Goal: Information Seeking & Learning: Learn about a topic

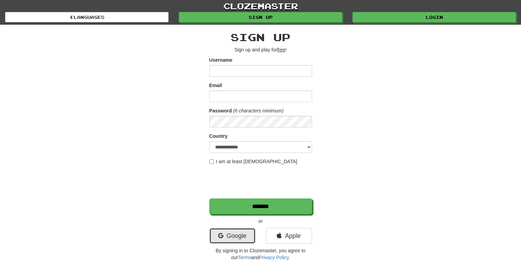
click at [243, 229] on link "Google" at bounding box center [232, 236] width 46 height 16
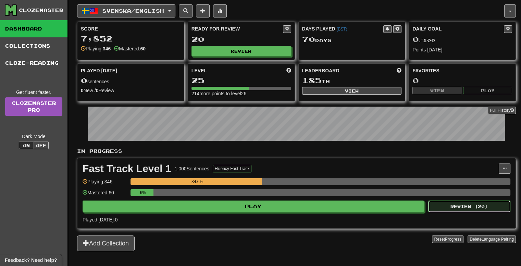
click at [432, 205] on button "Review ( 20 )" at bounding box center [469, 206] width 82 height 12
select select "**"
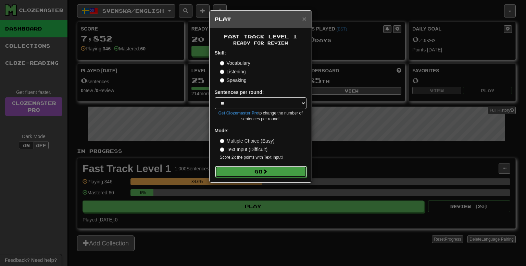
click at [256, 174] on button "Go" at bounding box center [261, 172] width 92 height 12
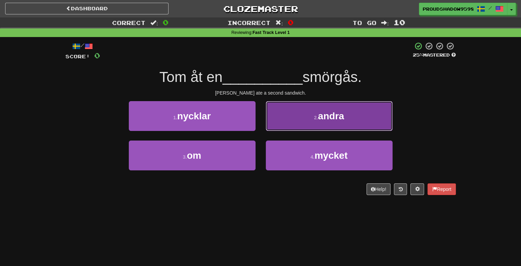
click at [275, 125] on button "2 . andra" at bounding box center [329, 116] width 127 height 30
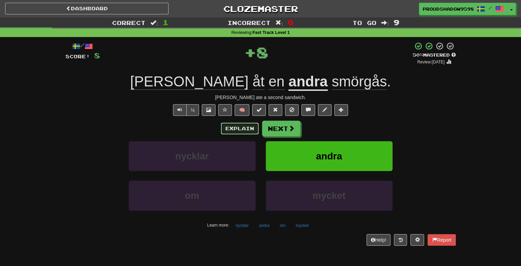
click at [250, 127] on button "Explain" at bounding box center [240, 129] width 38 height 12
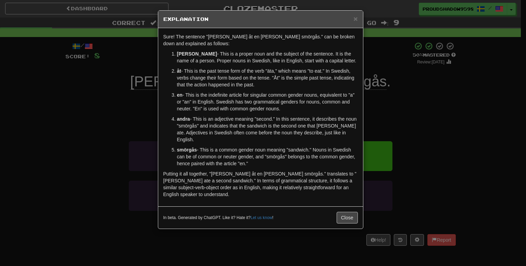
click at [387, 135] on div "× Explanation Sure! The sentence "Tom åt en andra smörgås." can be broken down …" at bounding box center [263, 133] width 526 height 266
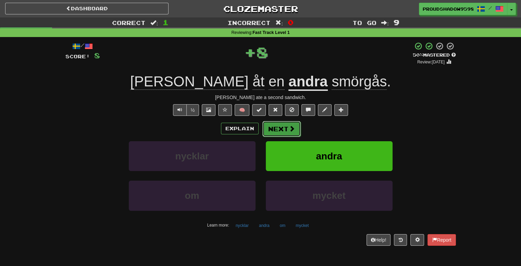
click at [265, 136] on button "Next" at bounding box center [281, 129] width 38 height 16
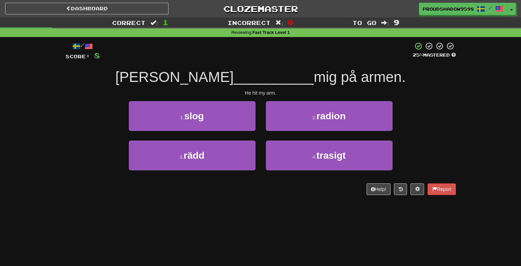
click at [233, 194] on div "Help! Report" at bounding box center [260, 189] width 391 height 12
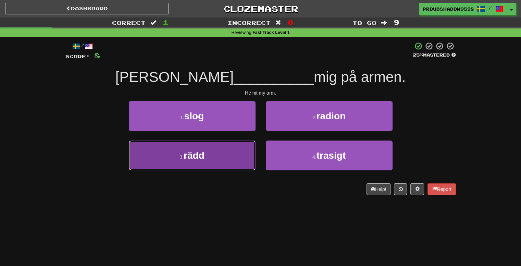
click at [238, 159] on button "3 . rädd" at bounding box center [192, 155] width 127 height 30
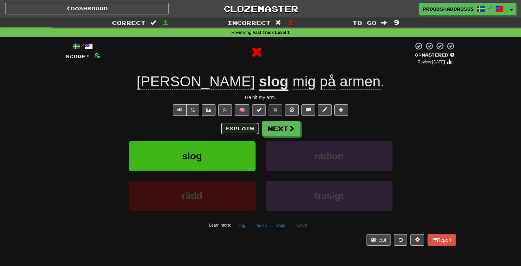
click at [242, 132] on button "Explain" at bounding box center [240, 129] width 38 height 12
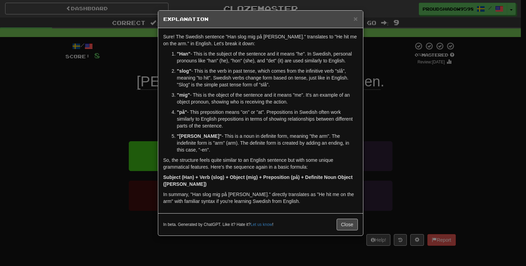
click at [376, 103] on div "× Explanation Sure! The Swedish sentence "Han slog mig på armen." translates to…" at bounding box center [263, 133] width 526 height 266
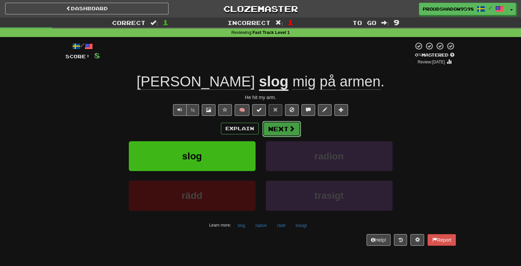
click at [280, 129] on button "Next" at bounding box center [281, 129] width 38 height 16
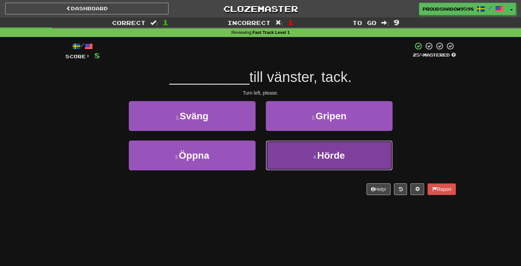
click at [286, 158] on button "4 . Hörde" at bounding box center [329, 155] width 127 height 30
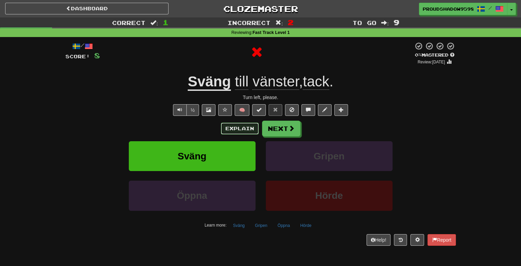
click at [234, 133] on button "Explain" at bounding box center [240, 129] width 38 height 12
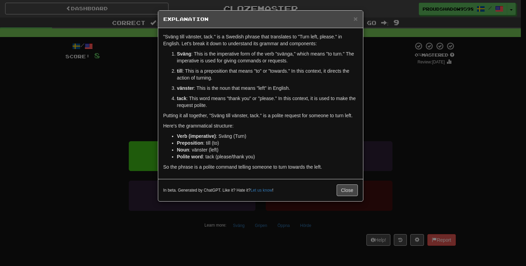
click at [378, 134] on div "× Explanation "Sväng till vänster, tack." is a Swedish phrase that translates t…" at bounding box center [263, 133] width 526 height 266
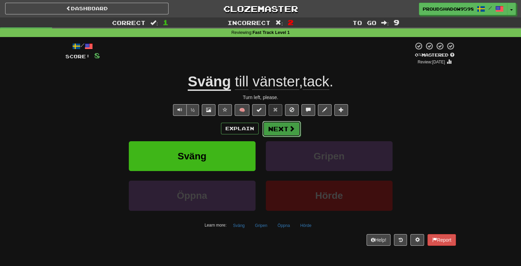
click at [285, 132] on button "Next" at bounding box center [281, 129] width 38 height 16
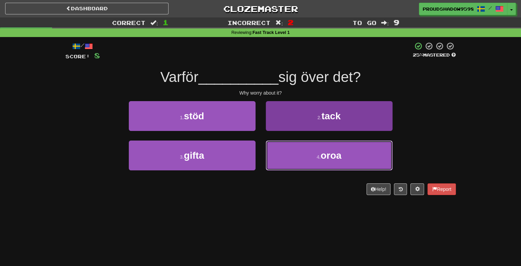
click at [281, 151] on button "4 . oroa" at bounding box center [329, 155] width 127 height 30
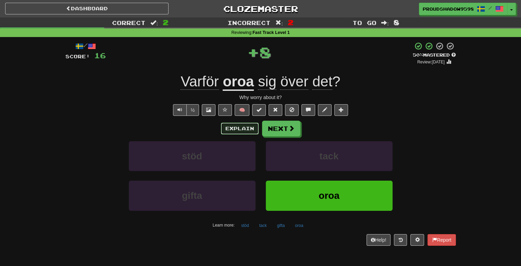
click at [251, 125] on button "Explain" at bounding box center [240, 129] width 38 height 12
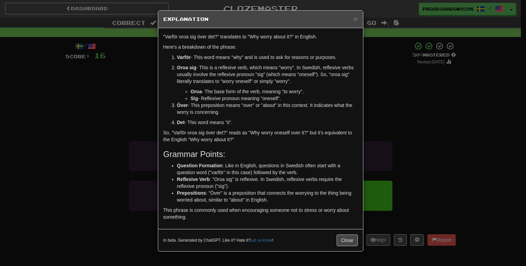
click at [378, 128] on div "× Explanation "Varför oroa sig över det?" translates to "Why worry about it?" i…" at bounding box center [263, 133] width 526 height 266
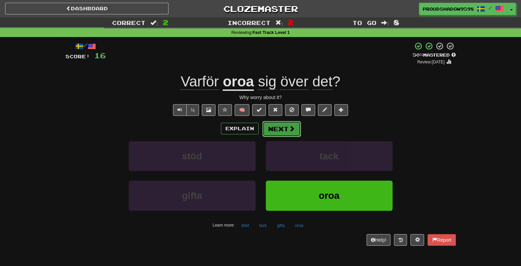
click at [284, 133] on button "Next" at bounding box center [281, 129] width 38 height 16
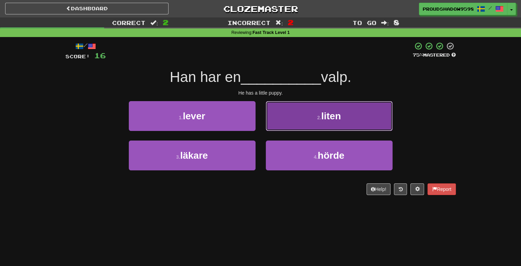
click at [284, 129] on button "2 . liten" at bounding box center [329, 116] width 127 height 30
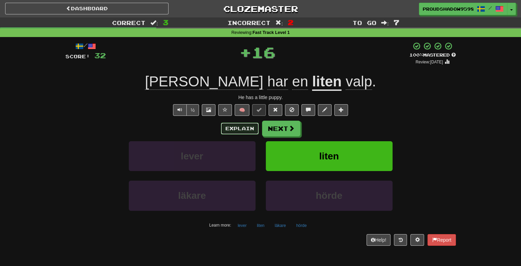
click at [254, 131] on button "Explain" at bounding box center [240, 129] width 38 height 12
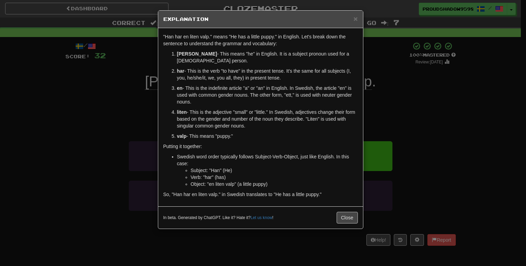
drag, startPoint x: 405, startPoint y: 122, endPoint x: 366, endPoint y: 125, distance: 39.6
click at [405, 122] on div "× Explanation "Han har en liten valp." means "He has a little puppy." in Englis…" at bounding box center [263, 133] width 526 height 266
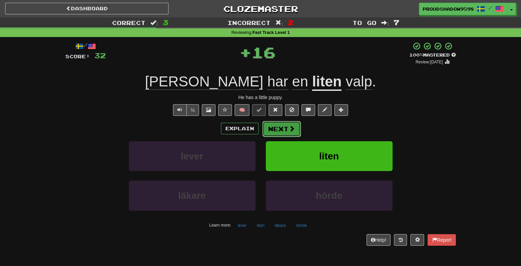
click at [283, 125] on button "Next" at bounding box center [281, 129] width 38 height 16
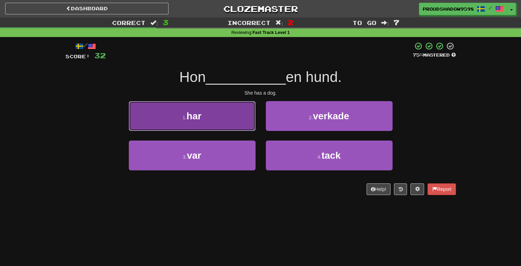
click at [229, 129] on button "1 . har" at bounding box center [192, 116] width 127 height 30
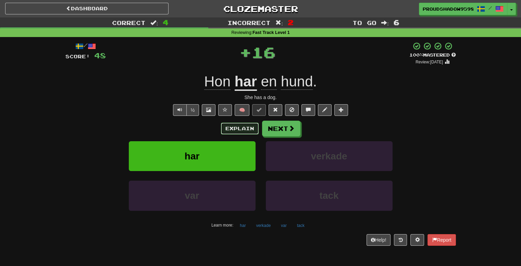
click at [233, 129] on button "Explain" at bounding box center [240, 129] width 38 height 12
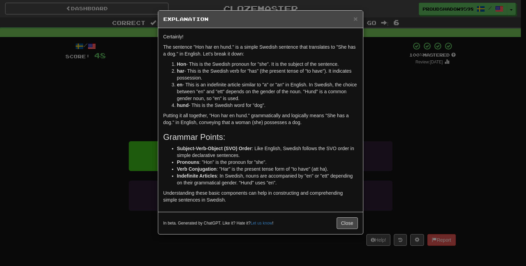
click at [404, 107] on div "× Explanation Certainly! The sentence "Hon har en hund." is a simple Swedish se…" at bounding box center [263, 133] width 526 height 266
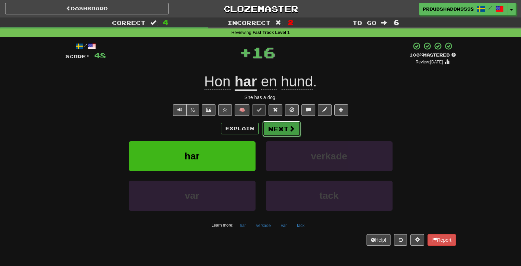
click at [293, 130] on span at bounding box center [292, 128] width 6 height 6
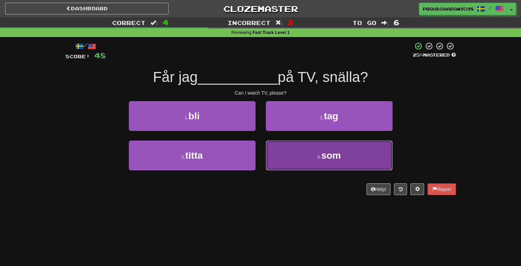
click at [296, 151] on button "4 . som" at bounding box center [329, 155] width 127 height 30
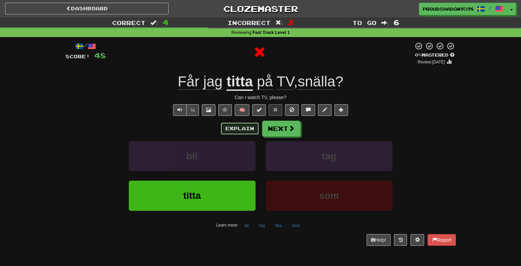
click at [247, 127] on button "Explain" at bounding box center [240, 129] width 38 height 12
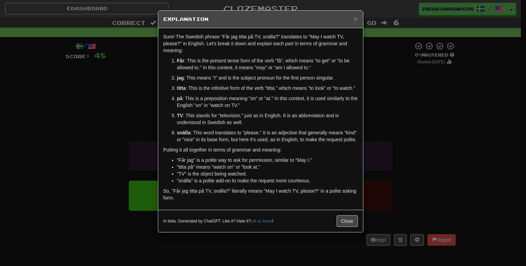
click at [404, 128] on div "× Explanation Sure! The Swedish phrase "Får jag titta på TV, snälla?" translate…" at bounding box center [263, 133] width 526 height 266
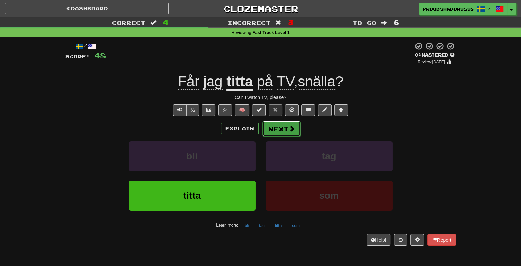
click at [274, 126] on button "Next" at bounding box center [281, 129] width 38 height 16
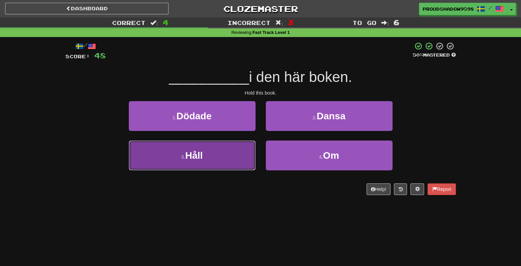
click at [241, 157] on button "3 . Håll" at bounding box center [192, 155] width 127 height 30
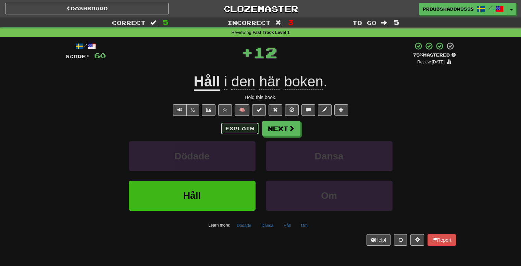
click at [244, 134] on button "Explain" at bounding box center [240, 129] width 38 height 12
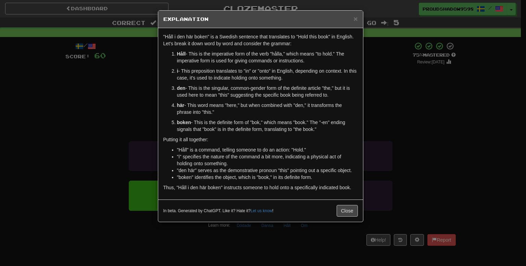
click at [379, 122] on div "× Explanation "Håll i den här boken" is a Swedish sentence that translates to "…" at bounding box center [263, 133] width 526 height 266
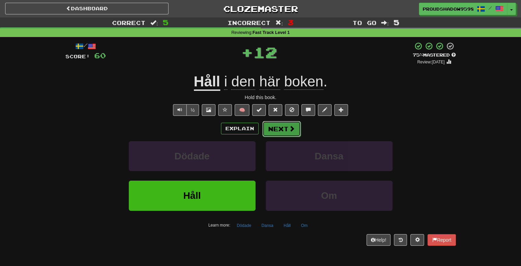
click at [281, 135] on button "Next" at bounding box center [281, 129] width 38 height 16
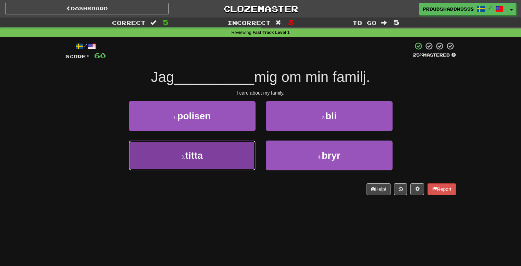
click at [247, 161] on button "3 . titta" at bounding box center [192, 155] width 127 height 30
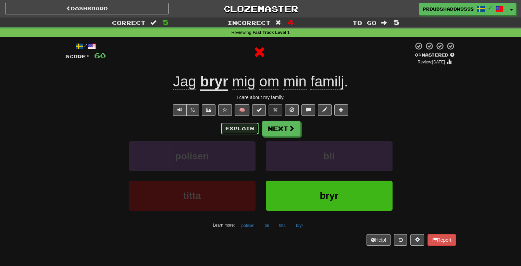
click at [240, 131] on button "Explain" at bounding box center [240, 129] width 38 height 12
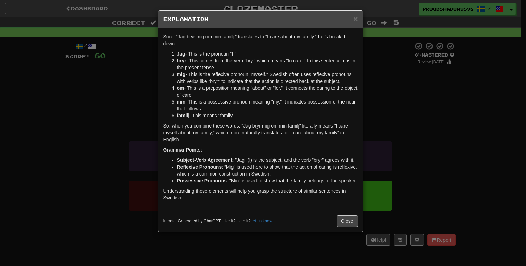
click at [364, 108] on div "× Explanation Sure! "Jag bryr mig om min familj." translates to "I care about m…" at bounding box center [263, 133] width 526 height 266
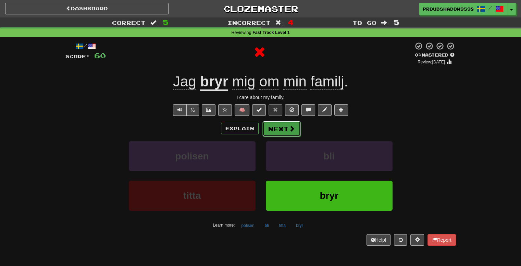
click at [282, 130] on button "Next" at bounding box center [281, 129] width 38 height 16
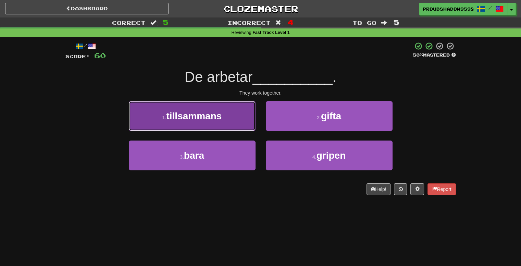
click at [226, 112] on button "1 . tillsammans" at bounding box center [192, 116] width 127 height 30
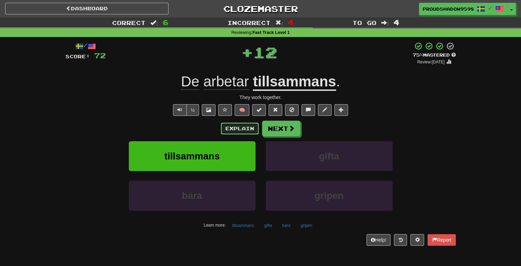
click at [249, 128] on button "Explain" at bounding box center [240, 129] width 38 height 12
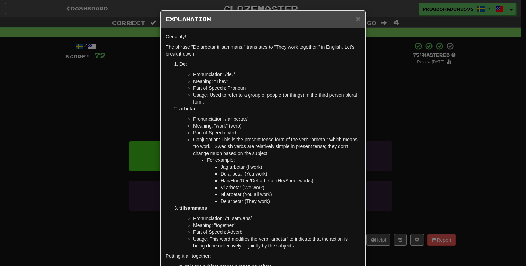
click at [418, 118] on div "× Explanation Certainly! The phrase "De arbetar tillsammans." translates to "Th…" at bounding box center [263, 133] width 526 height 266
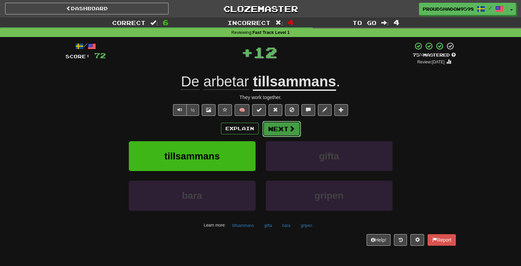
click at [274, 129] on button "Next" at bounding box center [281, 129] width 38 height 16
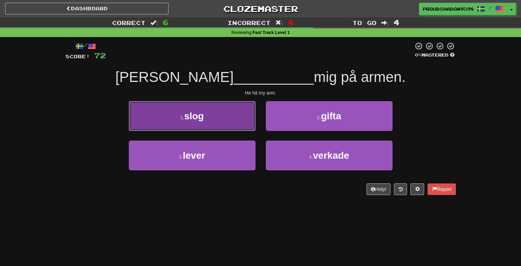
click at [229, 120] on button "1 . slog" at bounding box center [192, 116] width 127 height 30
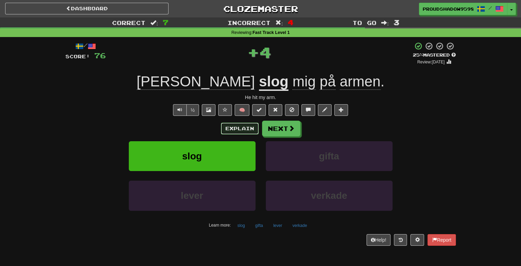
click at [242, 133] on button "Explain" at bounding box center [240, 129] width 38 height 12
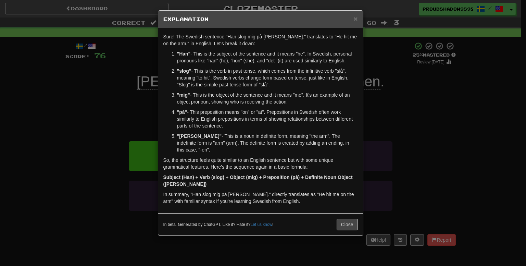
click at [377, 115] on div "× Explanation Sure! The Swedish sentence "Han slog mig på armen." translates to…" at bounding box center [263, 133] width 526 height 266
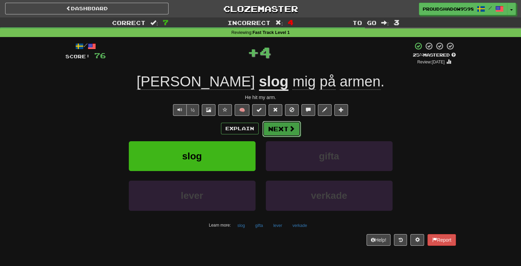
click at [279, 125] on button "Next" at bounding box center [281, 129] width 38 height 16
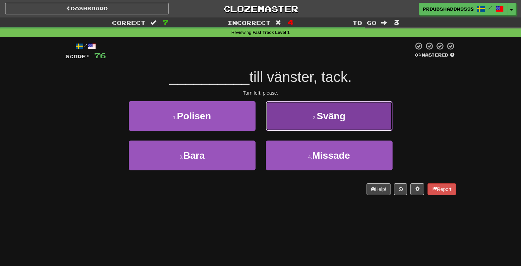
click at [275, 123] on button "2 . Sväng" at bounding box center [329, 116] width 127 height 30
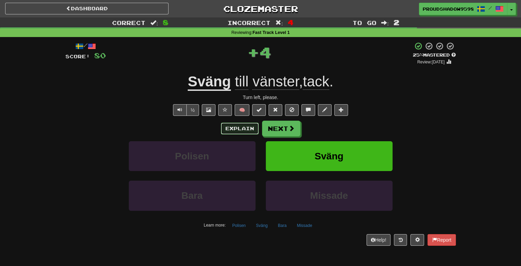
click at [236, 126] on button "Explain" at bounding box center [240, 129] width 38 height 12
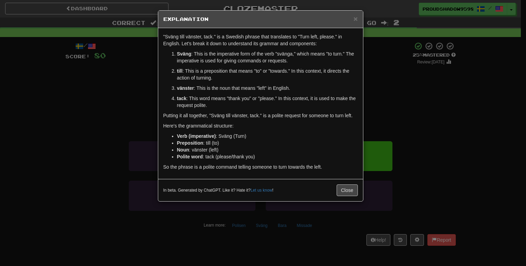
click at [371, 114] on div "× Explanation "Sväng till vänster, tack." is a Swedish phrase that translates t…" at bounding box center [263, 133] width 526 height 266
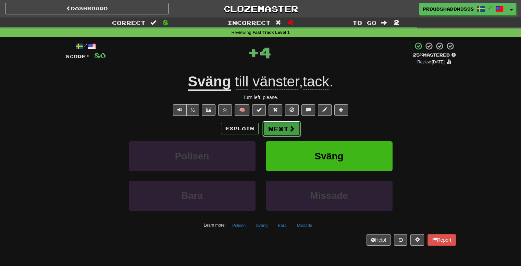
click at [279, 130] on button "Next" at bounding box center [281, 129] width 38 height 16
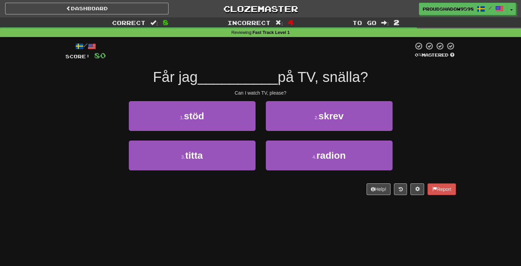
click at [256, 126] on div "1 . stöd" at bounding box center [192, 120] width 137 height 39
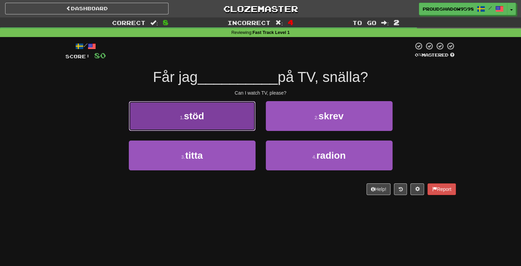
click at [252, 124] on button "1 . stöd" at bounding box center [192, 116] width 127 height 30
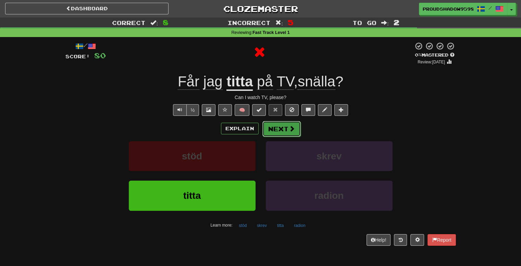
click at [277, 126] on button "Next" at bounding box center [281, 129] width 38 height 16
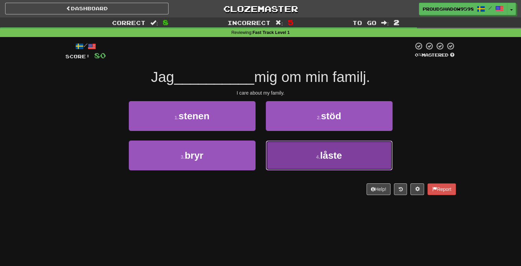
click at [324, 143] on button "4 . låste" at bounding box center [329, 155] width 127 height 30
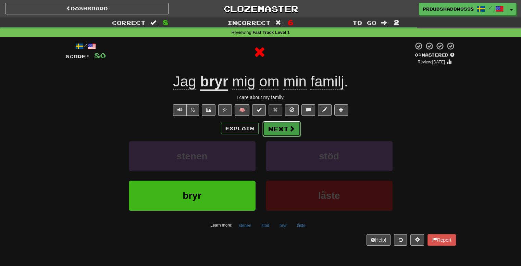
click at [291, 136] on button "Next" at bounding box center [281, 129] width 38 height 16
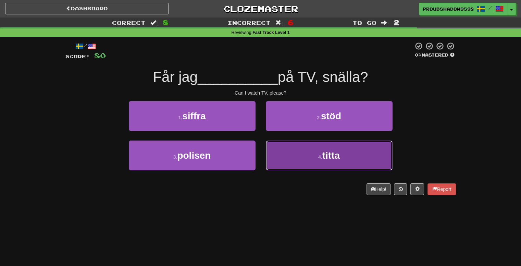
click at [293, 149] on button "4 . titta" at bounding box center [329, 155] width 127 height 30
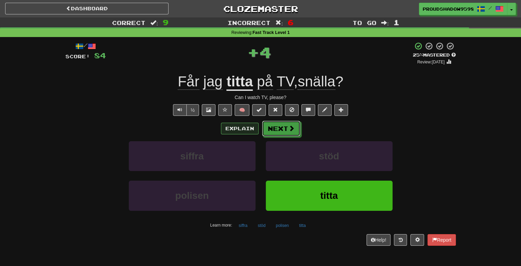
drag, startPoint x: 283, startPoint y: 125, endPoint x: 232, endPoint y: 128, distance: 51.5
click at [228, 129] on div "Explain Next" at bounding box center [260, 129] width 391 height 16
click at [232, 128] on button "Explain" at bounding box center [240, 129] width 38 height 12
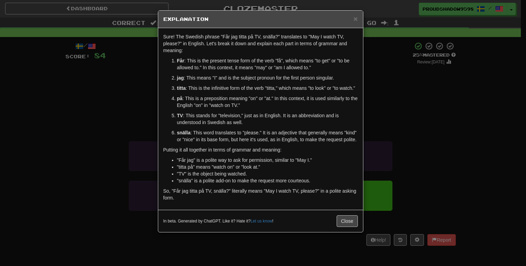
click at [392, 95] on div "× Explanation Sure! The Swedish phrase "Får jag titta på TV, snälla?" translate…" at bounding box center [263, 133] width 526 height 266
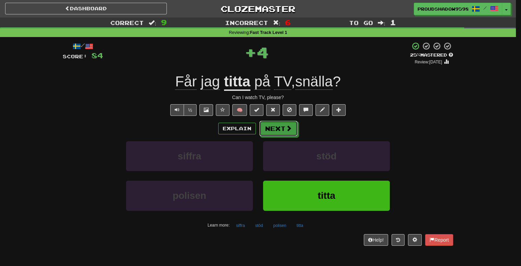
click at [266, 125] on button "Next" at bounding box center [278, 129] width 38 height 16
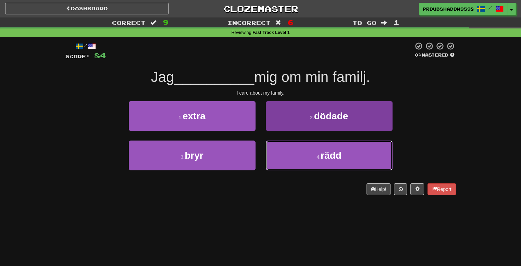
click at [276, 145] on button "4 . rädd" at bounding box center [329, 155] width 127 height 30
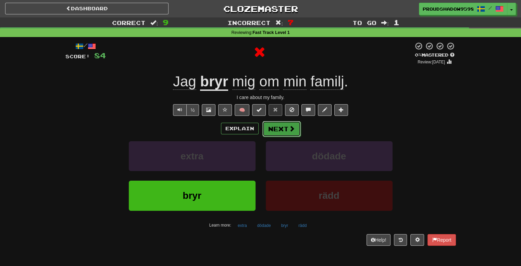
click at [278, 126] on button "Next" at bounding box center [281, 129] width 38 height 16
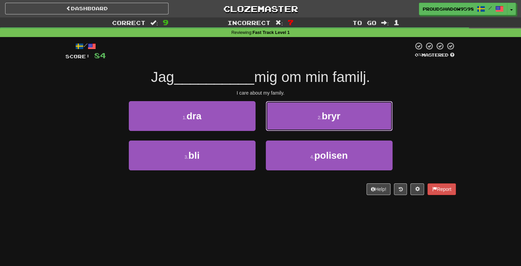
click at [278, 126] on button "2 . bryr" at bounding box center [329, 116] width 127 height 30
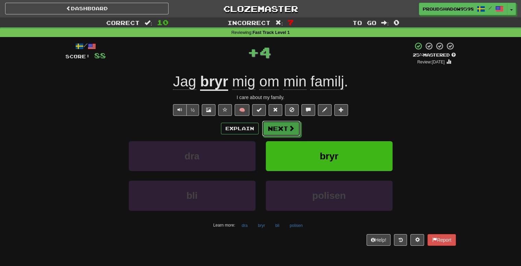
click at [278, 126] on button "Next" at bounding box center [281, 129] width 38 height 16
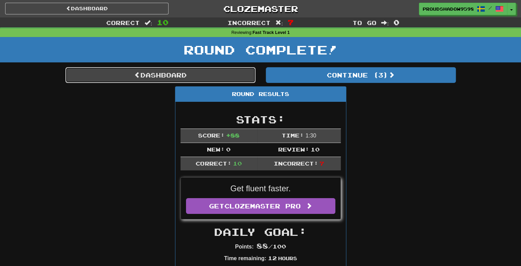
click at [195, 73] on link "Dashboard" at bounding box center [160, 75] width 190 height 16
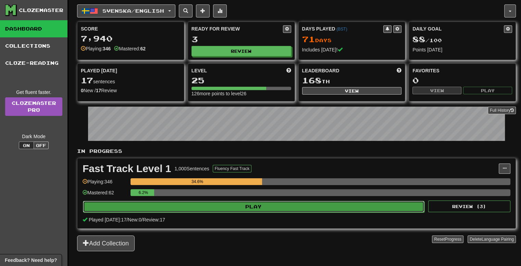
click at [238, 204] on button "Play" at bounding box center [254, 207] width 342 height 12
select select "**"
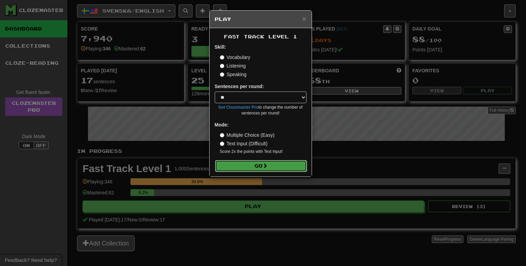
click at [244, 171] on button "Go" at bounding box center [261, 166] width 92 height 12
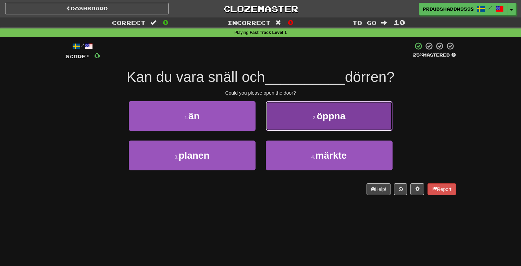
click at [294, 126] on button "2 . öppna" at bounding box center [329, 116] width 127 height 30
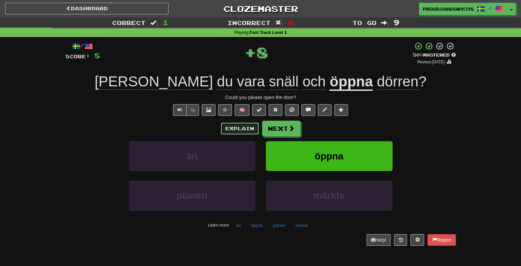
click at [248, 127] on button "Explain" at bounding box center [240, 129] width 38 height 12
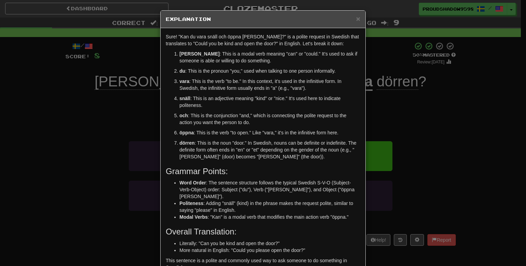
click at [406, 103] on div "× Explanation Sure! "Kan du vara snäll och öppna [PERSON_NAME]?" is a polite re…" at bounding box center [263, 133] width 526 height 266
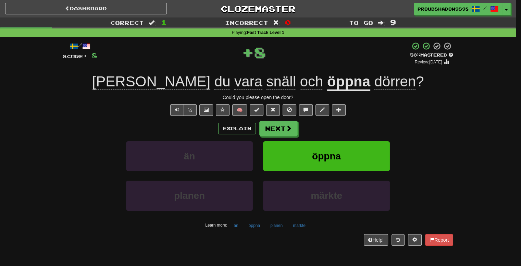
click at [302, 125] on div "Explain Next" at bounding box center [258, 129] width 391 height 16
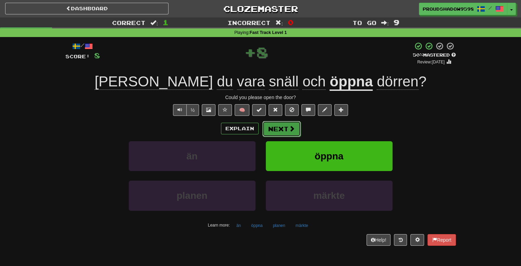
click at [291, 133] on button "Next" at bounding box center [281, 129] width 38 height 16
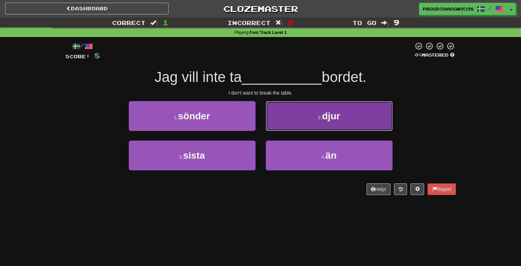
click at [288, 121] on button "2 . djur" at bounding box center [329, 116] width 127 height 30
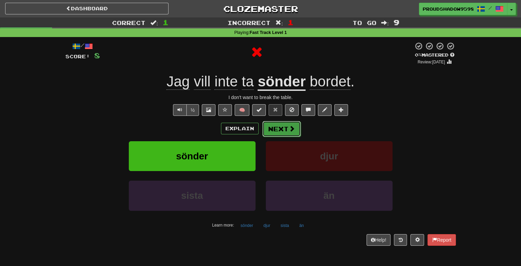
click at [278, 125] on button "Next" at bounding box center [281, 129] width 38 height 16
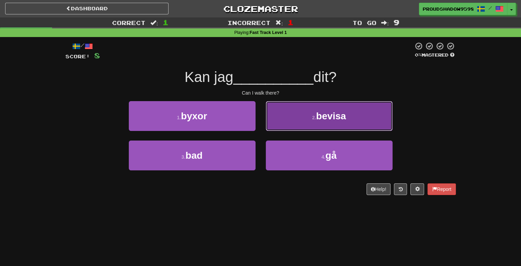
drag, startPoint x: 294, startPoint y: 110, endPoint x: 293, endPoint y: 113, distance: 3.4
click at [293, 113] on button "2 . bevisa" at bounding box center [329, 116] width 127 height 30
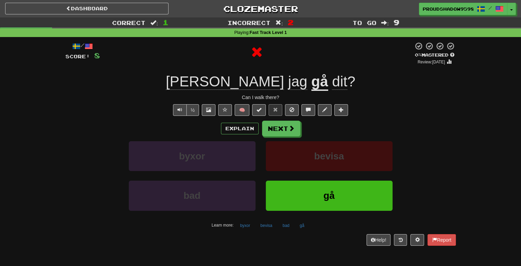
click at [284, 119] on div "/ Score: 8 0 % Mastered Review: [DATE] Kan jag gå dit ? Can I walk there? ½ 🧠 E…" at bounding box center [260, 144] width 391 height 204
click at [283, 123] on button "Next" at bounding box center [281, 129] width 38 height 16
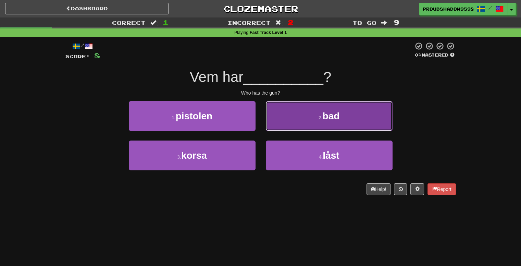
click at [279, 127] on button "2 . bad" at bounding box center [329, 116] width 127 height 30
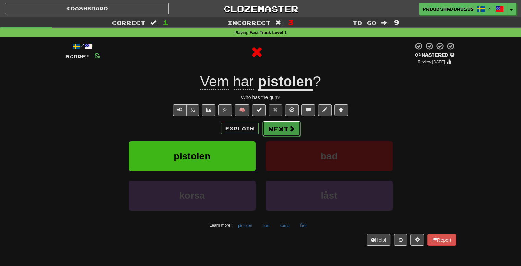
click at [275, 129] on button "Next" at bounding box center [281, 129] width 38 height 16
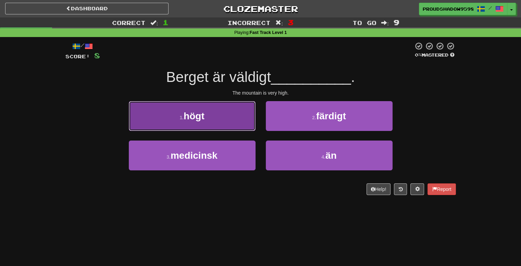
click at [252, 122] on button "1 . högt" at bounding box center [192, 116] width 127 height 30
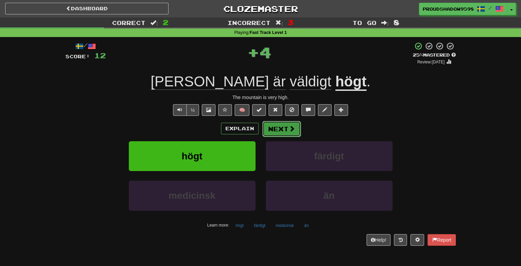
click at [272, 126] on button "Next" at bounding box center [281, 129] width 38 height 16
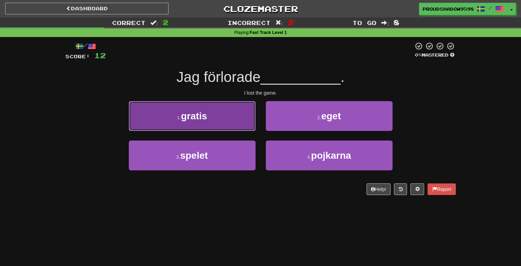
click at [254, 127] on button "1 . gratis" at bounding box center [192, 116] width 127 height 30
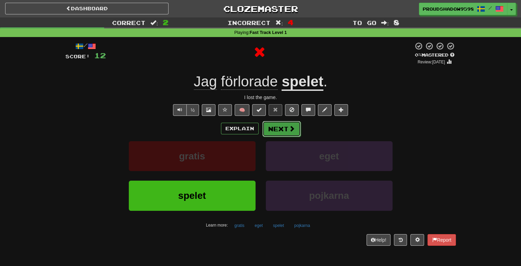
click at [278, 126] on button "Next" at bounding box center [281, 129] width 38 height 16
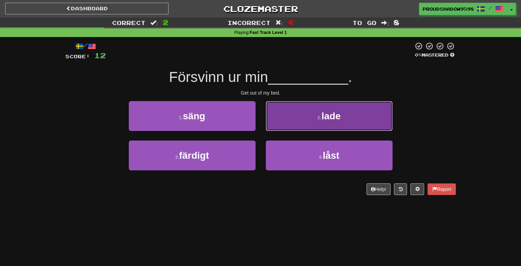
click at [278, 122] on button "2 . lade" at bounding box center [329, 116] width 127 height 30
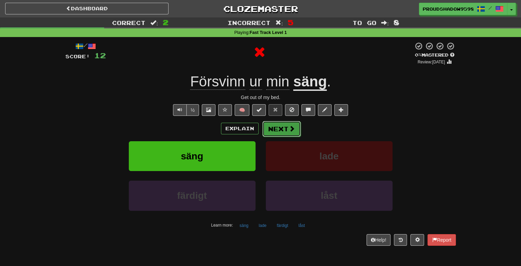
click at [272, 125] on button "Next" at bounding box center [281, 129] width 38 height 16
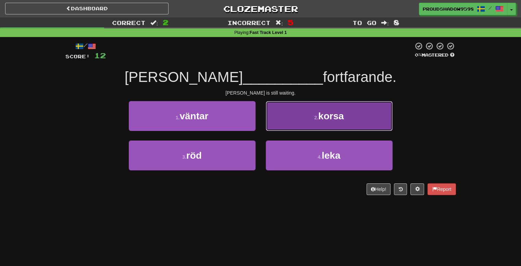
click at [273, 128] on button "2 . [GEOGRAPHIC_DATA]" at bounding box center [329, 116] width 127 height 30
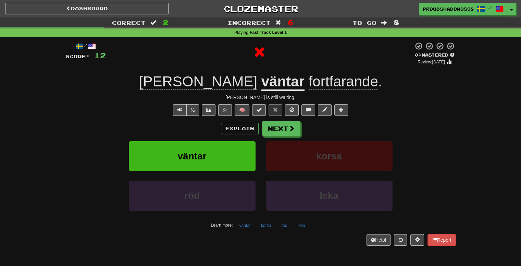
click at [273, 128] on button "Next" at bounding box center [281, 129] width 38 height 16
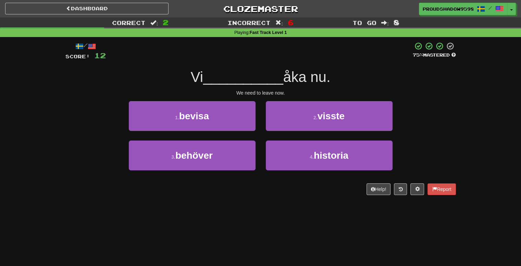
click at [273, 128] on button "2 . visste" at bounding box center [329, 116] width 127 height 30
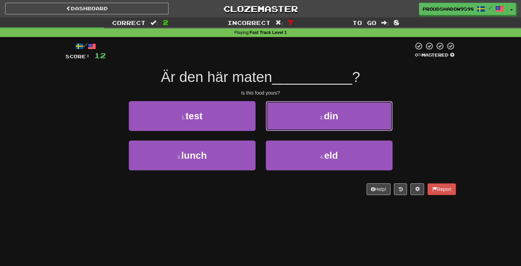
click at [273, 128] on button "2 . din" at bounding box center [329, 116] width 127 height 30
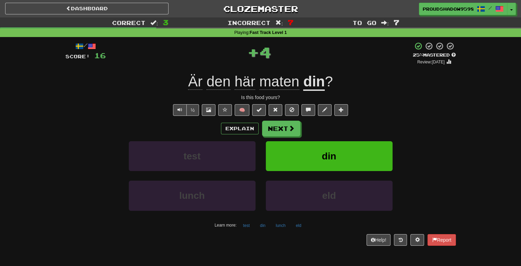
click at [273, 128] on button "Next" at bounding box center [281, 129] width 38 height 16
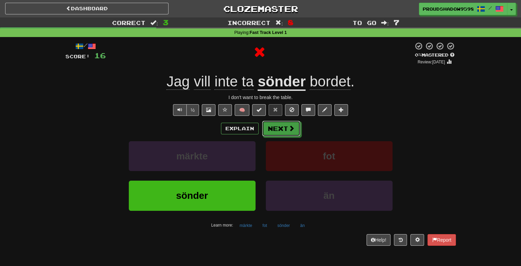
click at [273, 128] on button "Next" at bounding box center [281, 129] width 38 height 16
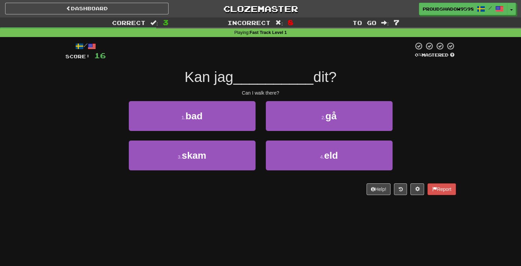
click at [273, 128] on button "2 . gå" at bounding box center [329, 116] width 127 height 30
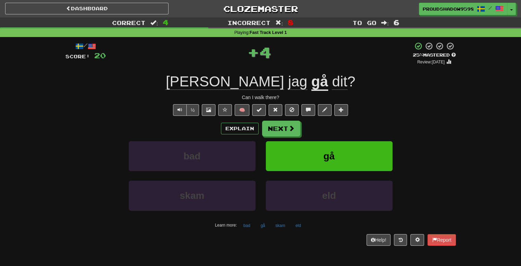
click at [273, 128] on button "Next" at bounding box center [281, 129] width 38 height 16
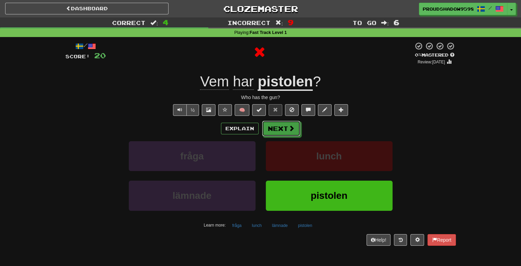
click at [273, 128] on button "Next" at bounding box center [281, 129] width 38 height 16
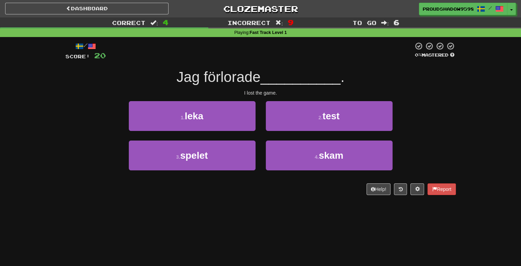
click at [273, 128] on button "2 . test" at bounding box center [329, 116] width 127 height 30
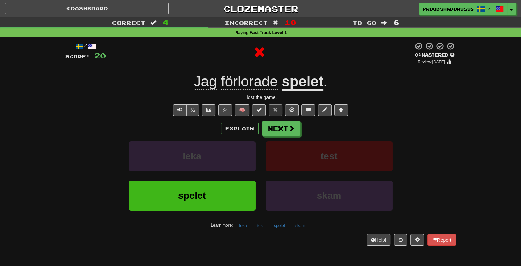
click at [273, 127] on button "Next" at bounding box center [281, 129] width 38 height 16
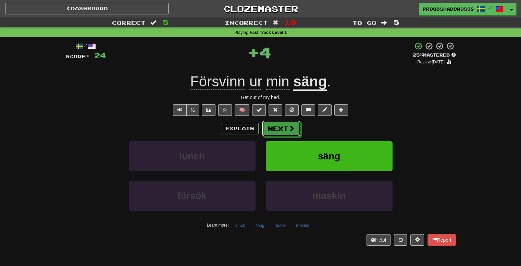
click at [273, 127] on button "Next" at bounding box center [281, 129] width 38 height 16
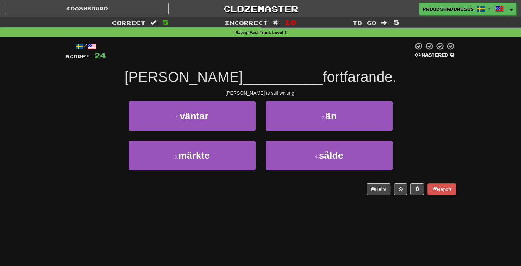
click at [273, 127] on button "2 . än" at bounding box center [329, 116] width 127 height 30
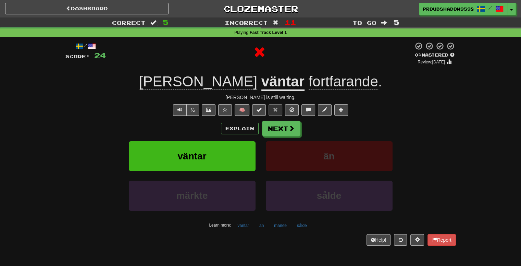
click at [273, 127] on button "Next" at bounding box center [281, 129] width 38 height 16
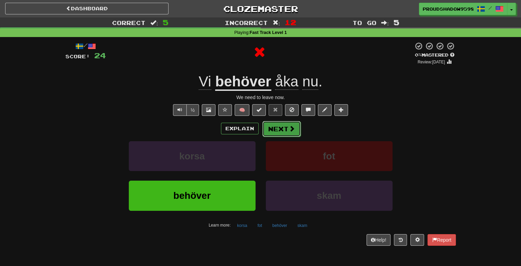
click at [273, 126] on button "Next" at bounding box center [281, 129] width 38 height 16
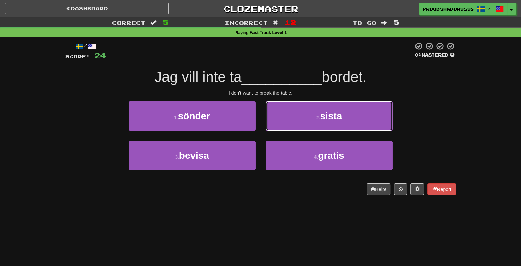
click at [273, 126] on button "2 . sista" at bounding box center [329, 116] width 127 height 30
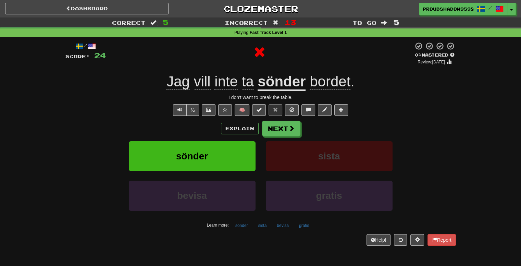
click at [272, 126] on button "Next" at bounding box center [281, 129] width 38 height 16
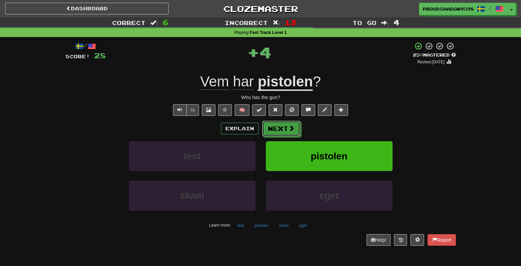
click at [272, 126] on button "Next" at bounding box center [281, 129] width 38 height 16
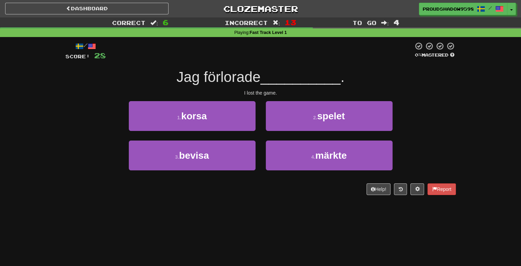
click at [272, 125] on button "2 . spelet" at bounding box center [329, 116] width 127 height 30
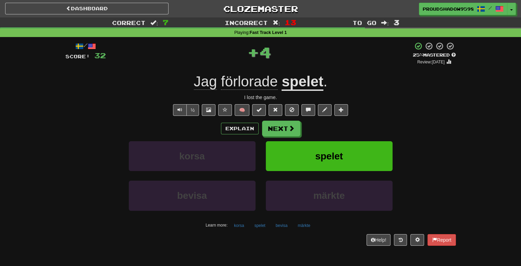
click at [272, 124] on button "Next" at bounding box center [281, 129] width 38 height 16
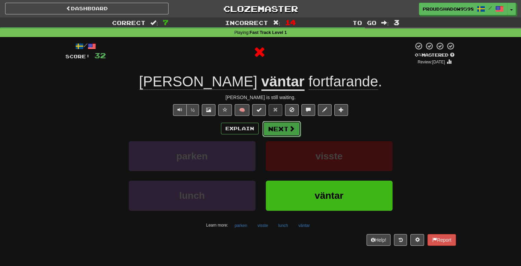
click at [272, 124] on button "Next" at bounding box center [281, 129] width 38 height 16
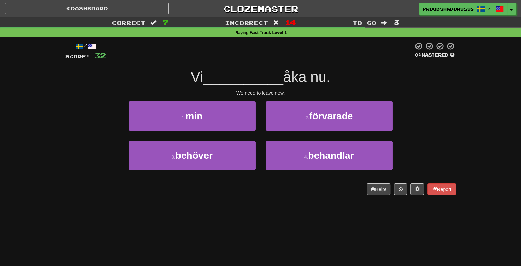
click at [272, 124] on button "2 . förvarade" at bounding box center [329, 116] width 127 height 30
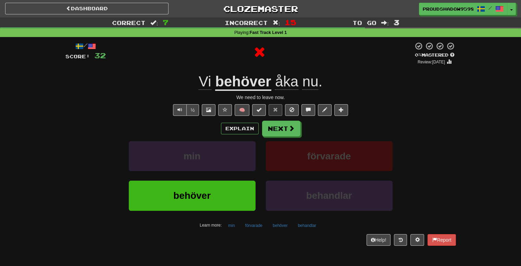
click at [272, 124] on button "Next" at bounding box center [281, 129] width 38 height 16
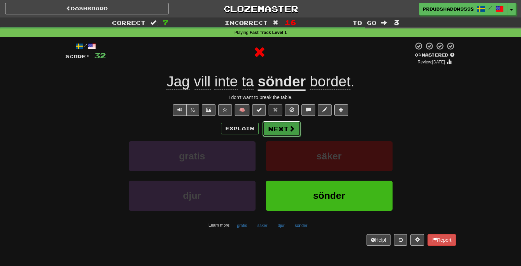
click at [271, 123] on button "Next" at bounding box center [281, 129] width 38 height 16
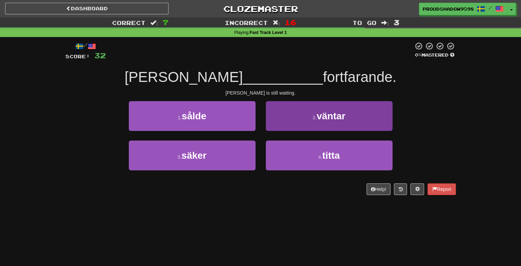
click at [270, 123] on button "2 . väntar" at bounding box center [329, 116] width 127 height 30
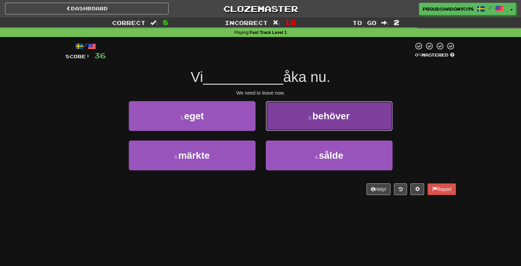
click at [269, 122] on button "2 . behöver" at bounding box center [329, 116] width 127 height 30
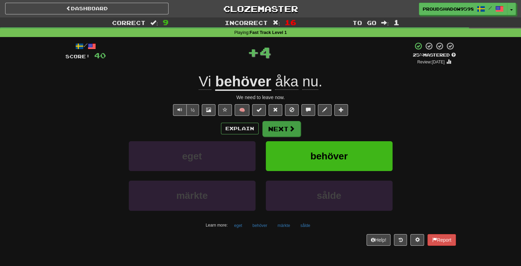
click at [269, 122] on button "Next" at bounding box center [281, 129] width 38 height 16
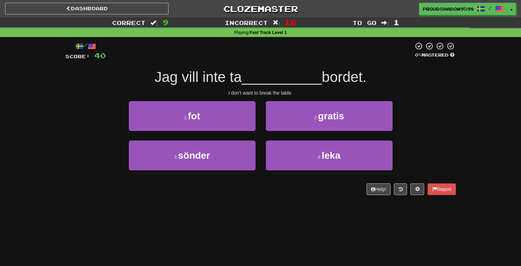
click at [268, 120] on button "2 . gratis" at bounding box center [329, 116] width 127 height 30
click at [271, 123] on div "/ Score: 40 0 % Mastered Jag vill inte ta __________ bordet. I don't want to br…" at bounding box center [260, 118] width 391 height 153
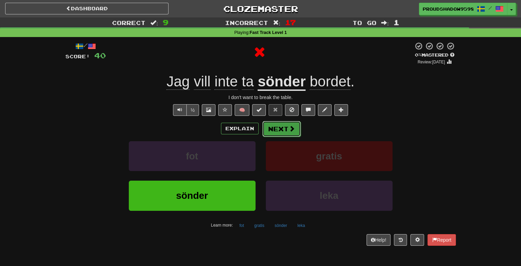
click at [271, 122] on button "Next" at bounding box center [281, 129] width 38 height 16
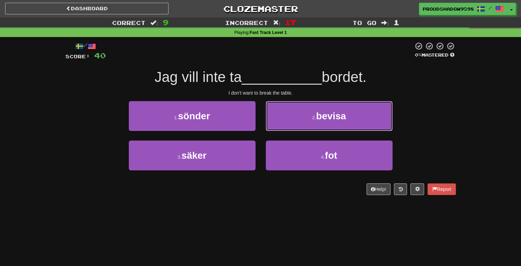
click at [271, 122] on button "2 . bevisa" at bounding box center [329, 116] width 127 height 30
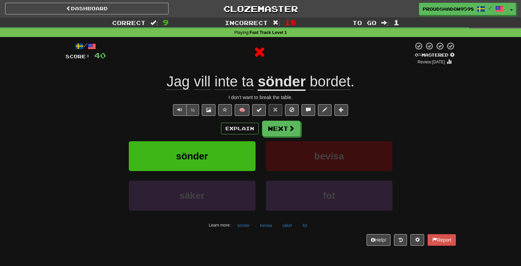
click at [271, 122] on button "Next" at bounding box center [281, 129] width 38 height 16
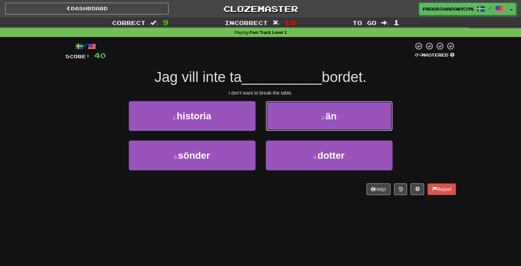
click at [271, 122] on button "2 . än" at bounding box center [329, 116] width 127 height 30
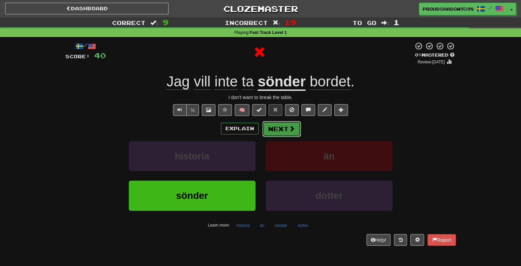
click at [271, 122] on button "Next" at bounding box center [281, 129] width 38 height 16
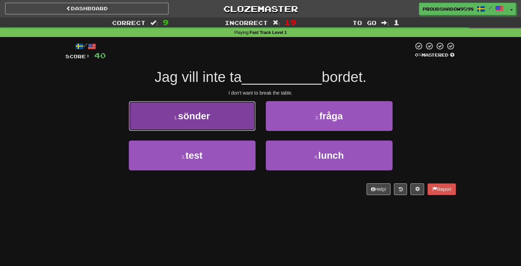
click at [237, 123] on button "1 . sönder" at bounding box center [192, 116] width 127 height 30
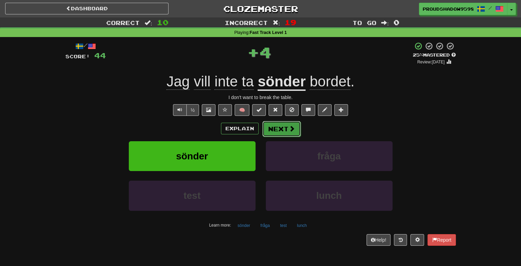
click at [270, 125] on button "Next" at bounding box center [281, 129] width 38 height 16
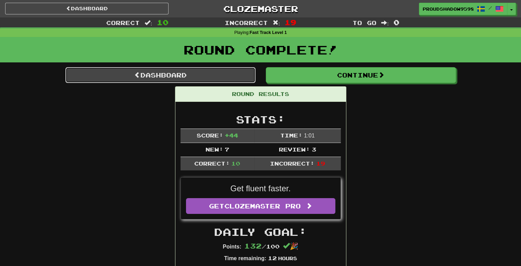
click at [235, 73] on link "Dashboard" at bounding box center [160, 75] width 190 height 16
